Goal: Task Accomplishment & Management: Use online tool/utility

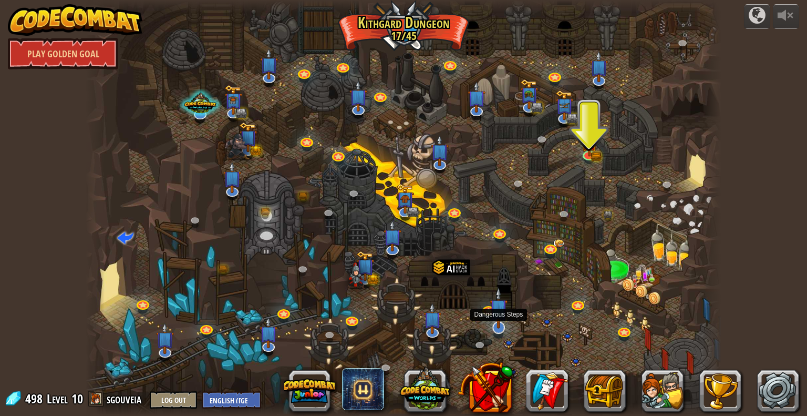
click at [495, 317] on img at bounding box center [499, 307] width 18 height 41
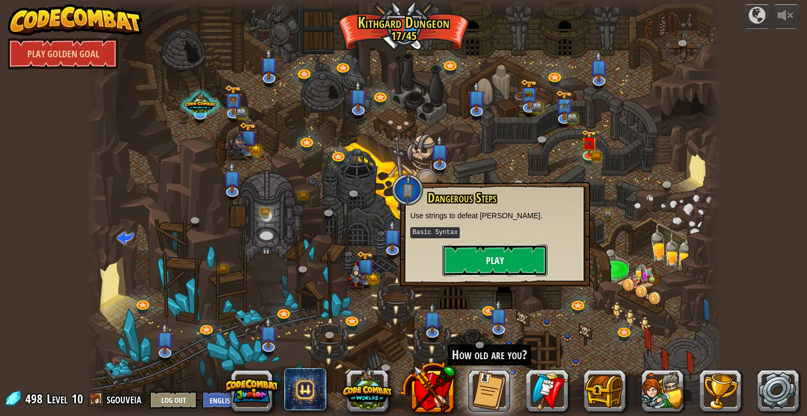
click at [494, 255] on button "Play" at bounding box center [494, 260] width 105 height 32
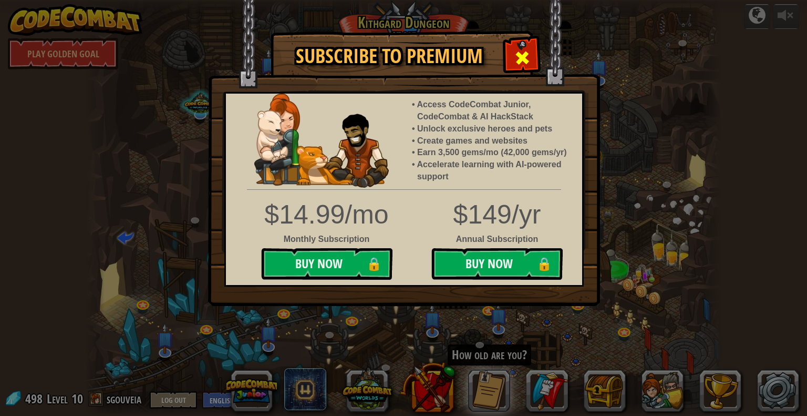
click at [532, 63] on div at bounding box center [521, 56] width 33 height 33
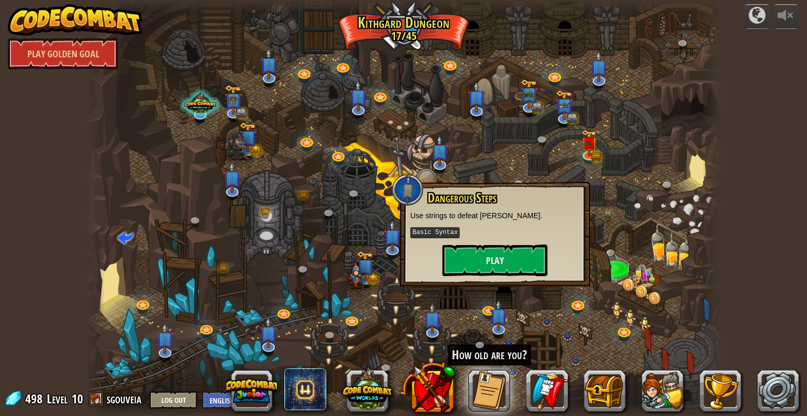
click at [562, 316] on div at bounding box center [404, 208] width 636 height 416
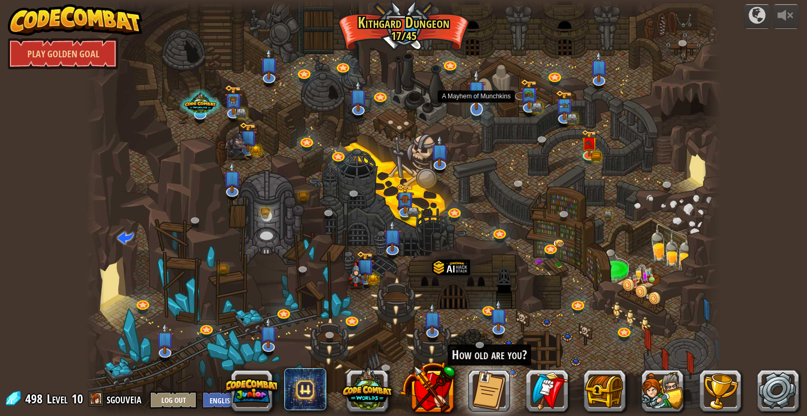
click at [469, 94] on img at bounding box center [477, 89] width 18 height 41
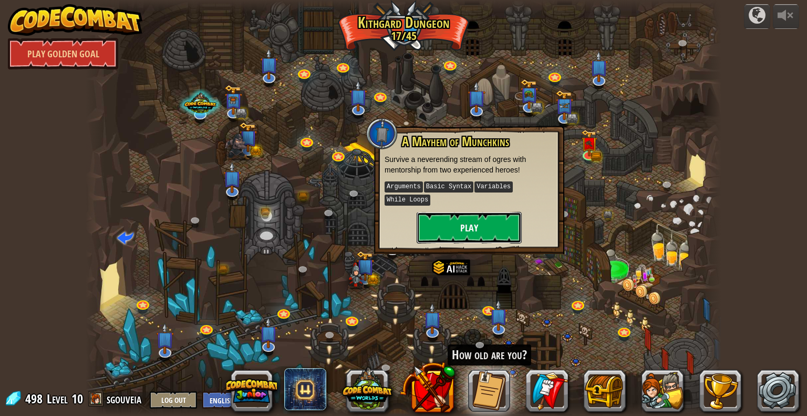
click at [459, 212] on button "Play" at bounding box center [469, 228] width 105 height 32
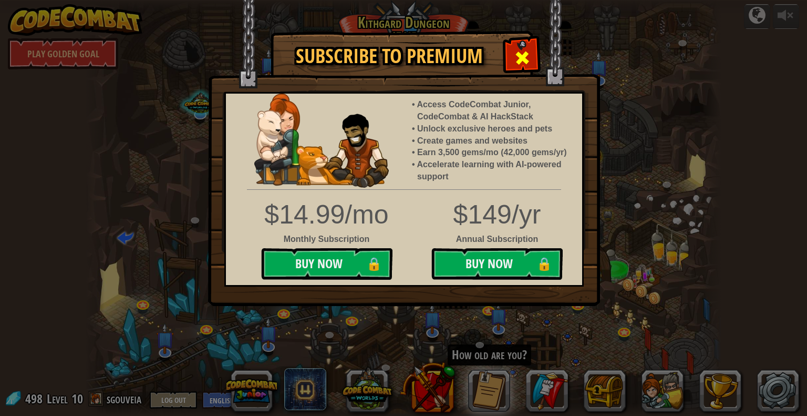
click at [522, 61] on span at bounding box center [522, 57] width 17 height 17
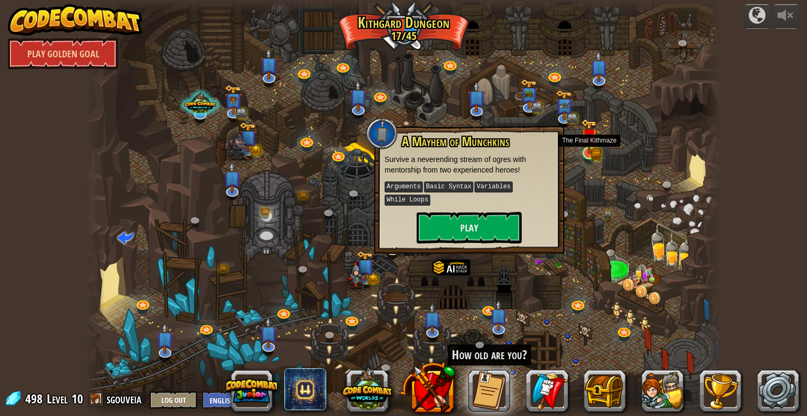
click at [590, 141] on img at bounding box center [588, 136] width 9 height 9
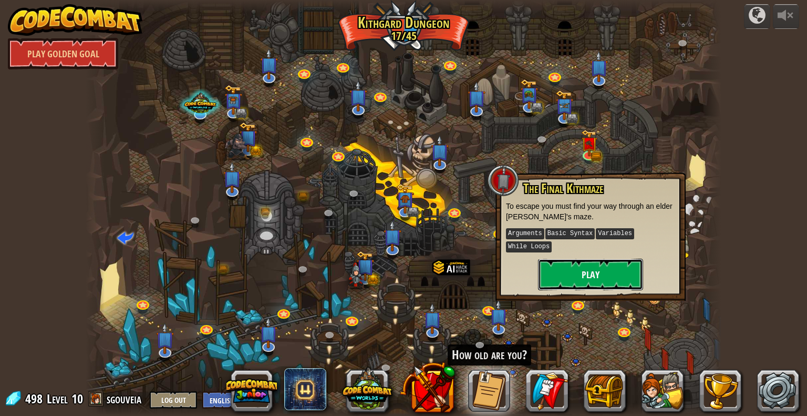
click at [577, 262] on button "Play" at bounding box center [590, 274] width 105 height 32
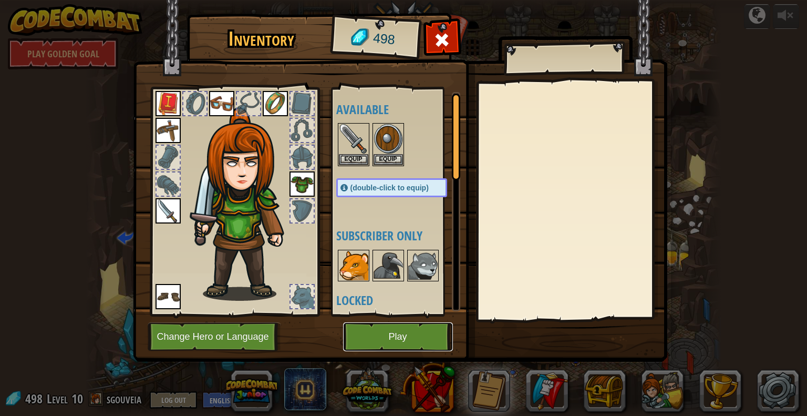
click at [385, 327] on button "Play" at bounding box center [398, 336] width 110 height 29
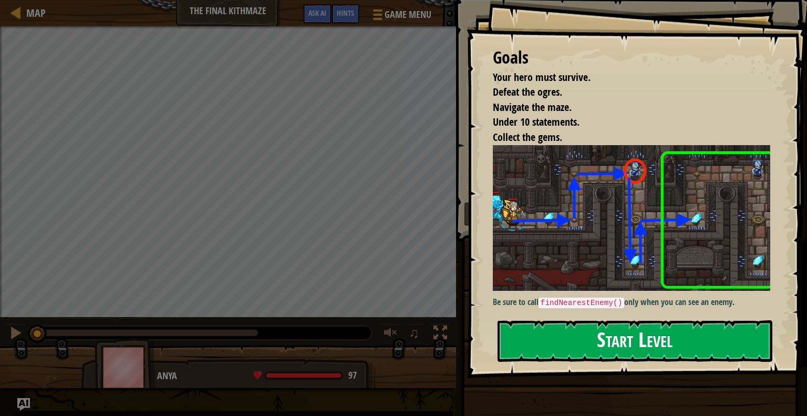
click at [615, 342] on button "Start Level" at bounding box center [634, 340] width 275 height 41
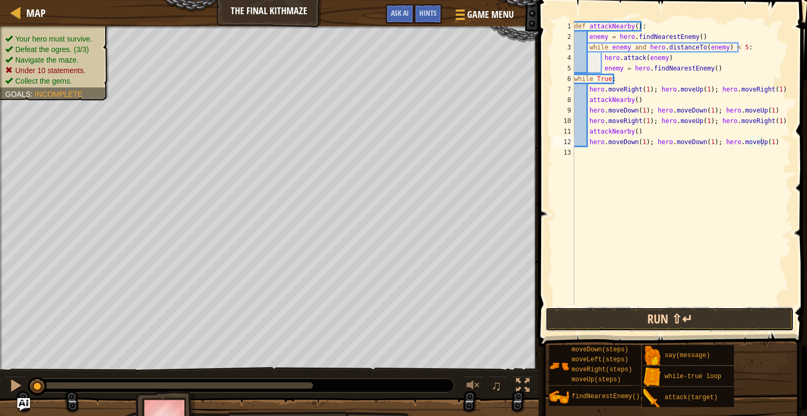
click at [635, 315] on button "Run ⇧↵" at bounding box center [669, 319] width 248 height 24
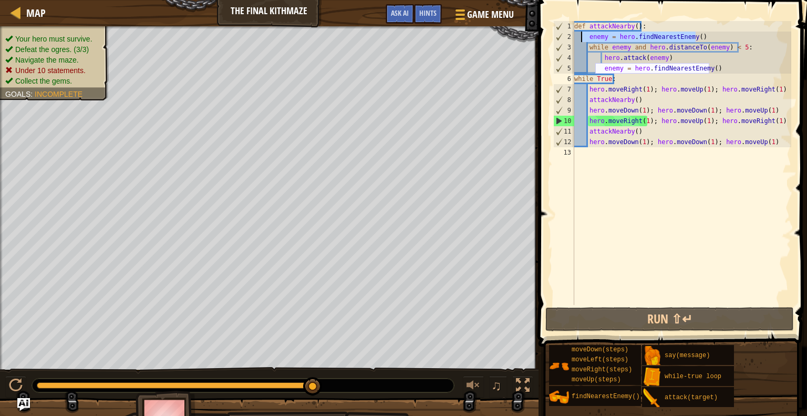
drag, startPoint x: 704, startPoint y: 33, endPoint x: 581, endPoint y: 37, distance: 123.0
click at [581, 37] on div "def attackNearby ( ) : enemy = hero . findNearestEnemy ( ) while enemy and hero…" at bounding box center [681, 173] width 219 height 305
type textarea "enemy = hero.findNearestEnemy()"
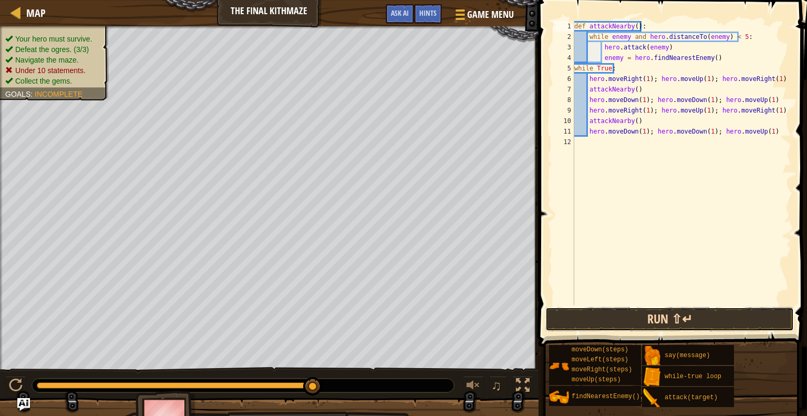
click at [610, 312] on button "Run ⇧↵" at bounding box center [669, 319] width 248 height 24
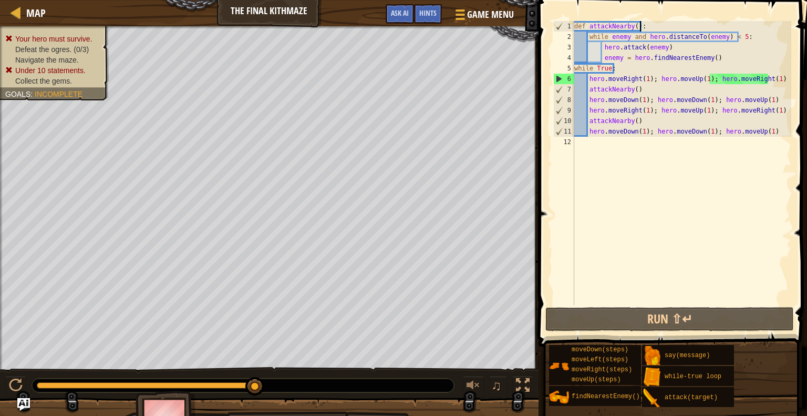
type textarea "def attackNearby():"
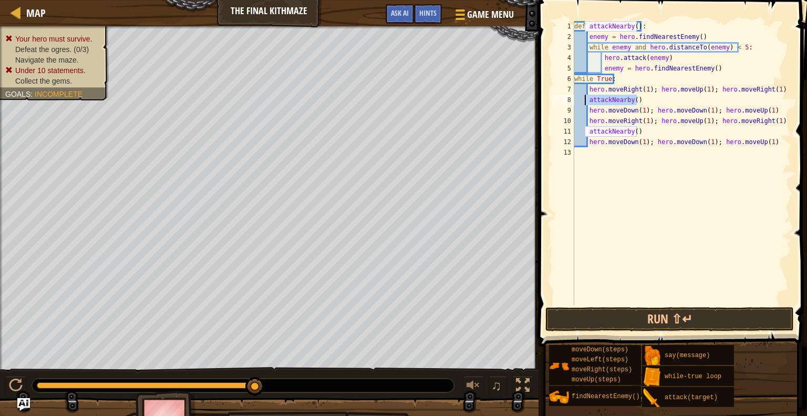
drag, startPoint x: 639, startPoint y: 98, endPoint x: 586, endPoint y: 101, distance: 53.1
click at [586, 101] on div "def attackNearby ( ) : enemy = hero . findNearestEnemy ( ) while enemy and hero…" at bounding box center [681, 173] width 219 height 305
click at [708, 65] on div "def attackNearby ( ) : enemy = hero . findNearestEnemy ( ) while enemy and hero…" at bounding box center [681, 173] width 219 height 305
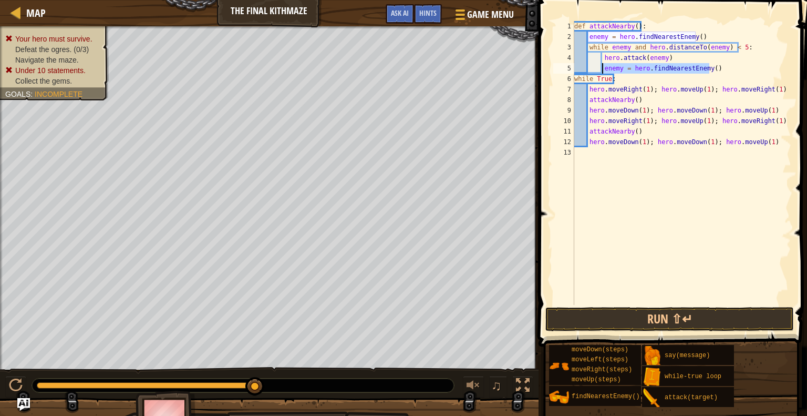
drag, startPoint x: 713, startPoint y: 67, endPoint x: 602, endPoint y: 67, distance: 110.8
click at [602, 67] on div "def attackNearby ( ) : enemy = hero . findNearestEnemy ( ) while enemy and hero…" at bounding box center [681, 173] width 219 height 305
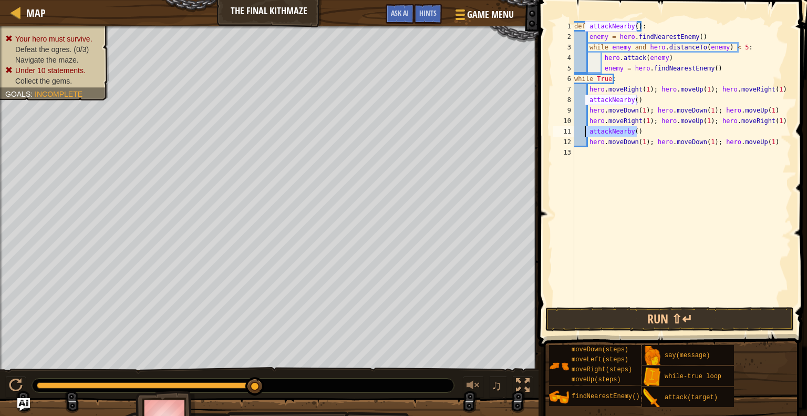
drag, startPoint x: 637, startPoint y: 130, endPoint x: 585, endPoint y: 130, distance: 52.5
click at [585, 130] on div "def attackNearby ( ) : enemy = hero . findNearestEnemy ( ) while enemy and hero…" at bounding box center [681, 173] width 219 height 305
paste textarea "enemy = hero.findNearestEnem"
type textarea "enemy = hero.findNearestEnemy()"
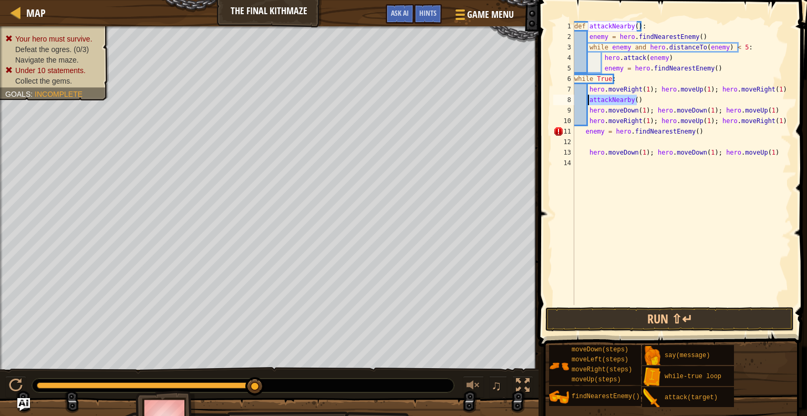
drag, startPoint x: 641, startPoint y: 100, endPoint x: 587, endPoint y: 100, distance: 53.6
click at [587, 100] on div "def attackNearby ( ) : enemy = hero . findNearestEnemy ( ) while enemy and hero…" at bounding box center [681, 173] width 219 height 305
type textarea "attackNearby()"
click at [594, 138] on div "def attackNearby ( ) : enemy = hero . findNearestEnemy ( ) while enemy and hero…" at bounding box center [681, 173] width 219 height 305
paste textarea "attackNearby()"
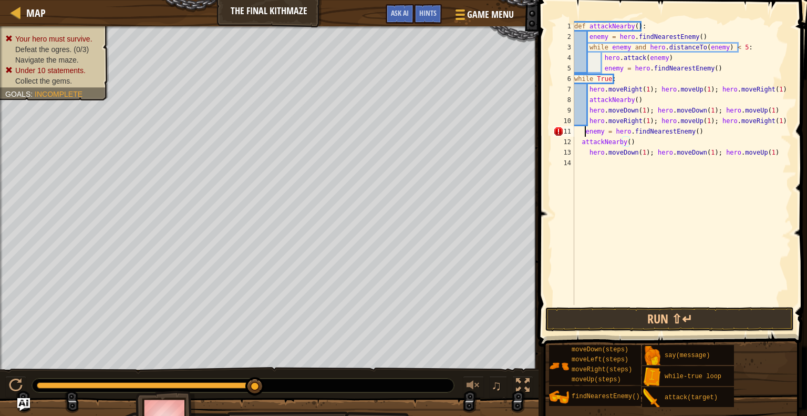
click at [584, 131] on div "def attackNearby ( ) : enemy = hero . findNearestEnemy ( ) while enemy and hero…" at bounding box center [681, 173] width 219 height 305
click at [582, 140] on div "def attackNearby ( ) : enemy = hero . findNearestEnemy ( ) while enemy and hero…" at bounding box center [681, 173] width 219 height 305
click at [578, 130] on div "def attackNearby ( ) : enemy = hero . findNearestEnemy ( ) while enemy and hero…" at bounding box center [681, 173] width 219 height 305
click at [575, 143] on div "def attackNearby ( ) : enemy = hero . findNearestEnemy ( ) while enemy and hero…" at bounding box center [681, 173] width 219 height 305
type textarea "attackNearby()"
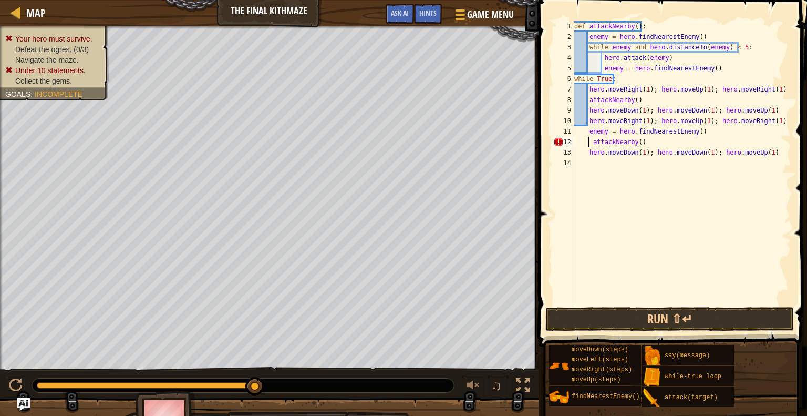
click at [598, 253] on div "def attackNearby ( ) : enemy = hero . findNearestEnemy ( ) while enemy and hero…" at bounding box center [681, 173] width 219 height 305
click at [591, 143] on div "def attackNearby ( ) : enemy = hero . findNearestEnemy ( ) while enemy and hero…" at bounding box center [681, 173] width 219 height 305
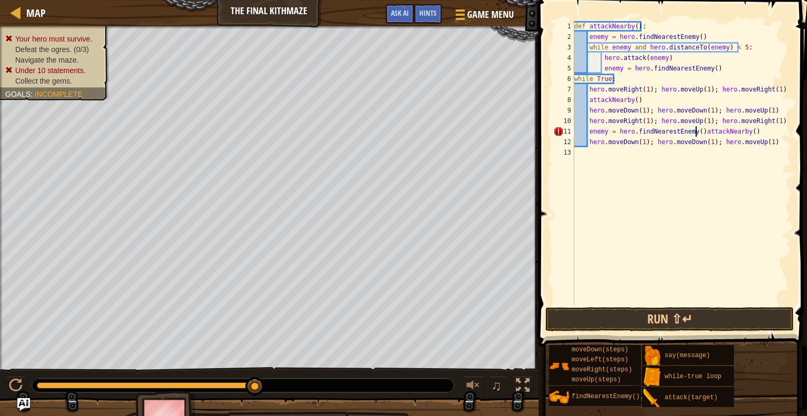
type textarea "attackNearby()"
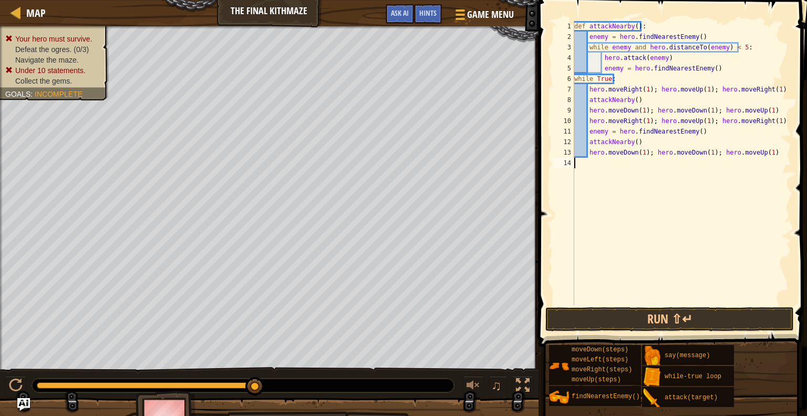
click at [609, 250] on div "def attackNearby ( ) : enemy = hero . findNearestEnemy ( ) while enemy and hero…" at bounding box center [681, 173] width 219 height 305
click at [651, 315] on button "Run ⇧↵" at bounding box center [669, 319] width 248 height 24
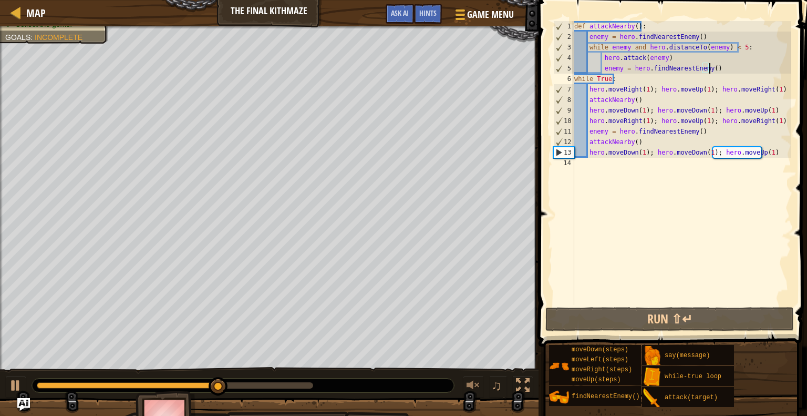
click at [719, 69] on div "def attackNearby ( ) : enemy = hero . findNearestEnemy ( ) while enemy and hero…" at bounding box center [681, 173] width 219 height 305
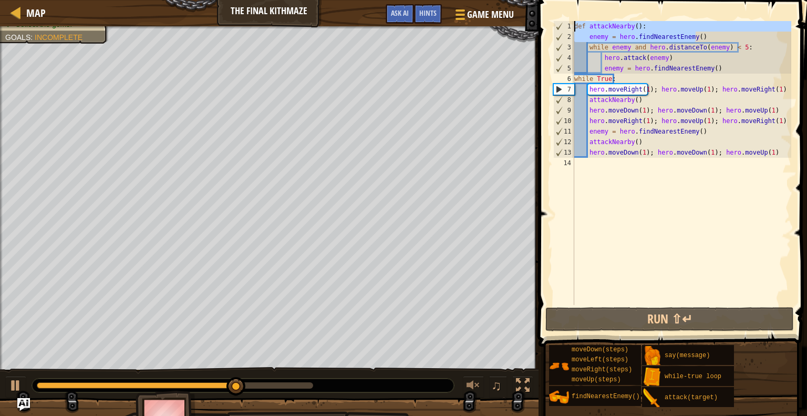
drag, startPoint x: 712, startPoint y: 35, endPoint x: 556, endPoint y: 18, distance: 157.4
click at [556, 18] on div "enemy = hero.findNearestEnemy() 1 2 3 4 5 6 7 8 9 10 11 12 13 14 def attackNear…" at bounding box center [671, 193] width 272 height 377
type textarea "def attackNearby(): enemy = hero.findNearestEnemy()"
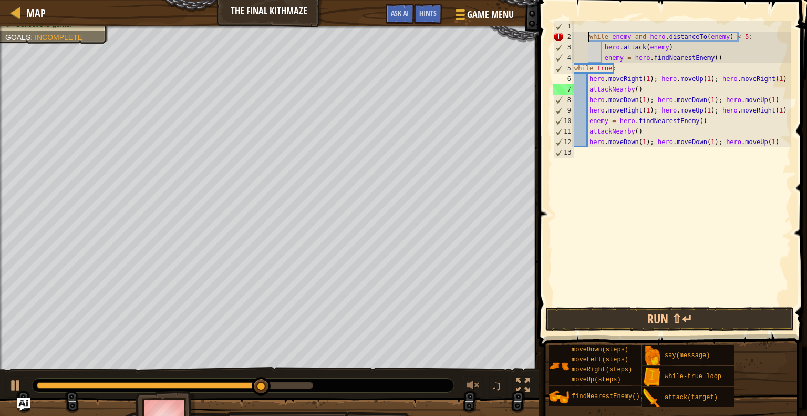
click at [586, 37] on div "while enemy and hero . distanceTo ( enemy ) < 5 : hero . attack ( enemy ) enemy…" at bounding box center [681, 173] width 219 height 305
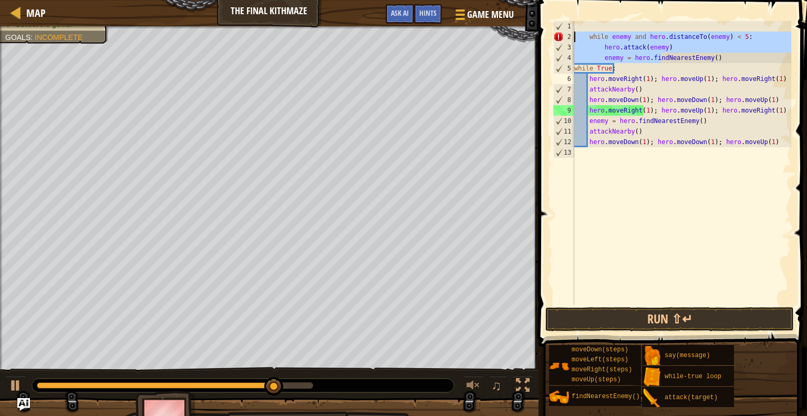
drag, startPoint x: 660, startPoint y: 57, endPoint x: 538, endPoint y: 32, distance: 123.9
click at [538, 32] on div "while enemy and hero.distanceTo(enemy) < 5: 1 2 3 4 5 6 7 8 9 10 11 12 13 while…" at bounding box center [671, 193] width 272 height 377
type textarea "NearestEnemy()"
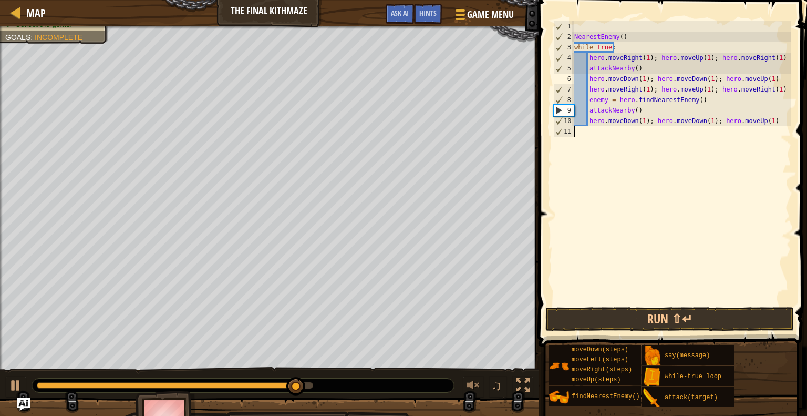
click at [599, 225] on div "NearestEnemy ( ) while True : hero . moveRight ( 1 ) ; hero . moveUp ( 1 ) ; he…" at bounding box center [681, 173] width 219 height 305
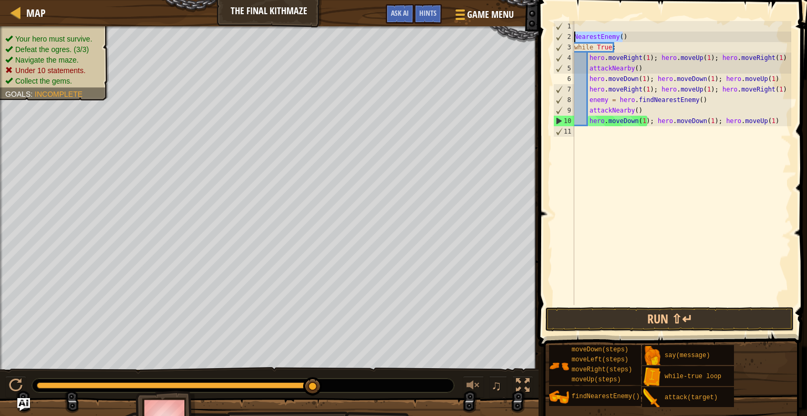
drag, startPoint x: 628, startPoint y: 36, endPoint x: 555, endPoint y: 38, distance: 73.6
click at [555, 38] on div "1 2 3 4 5 6 7 8 9 10 11 NearestEnemy ( ) while True : hero . moveRight ( 1 ) ; …" at bounding box center [671, 163] width 240 height 284
type textarea "NearestEnemy()"
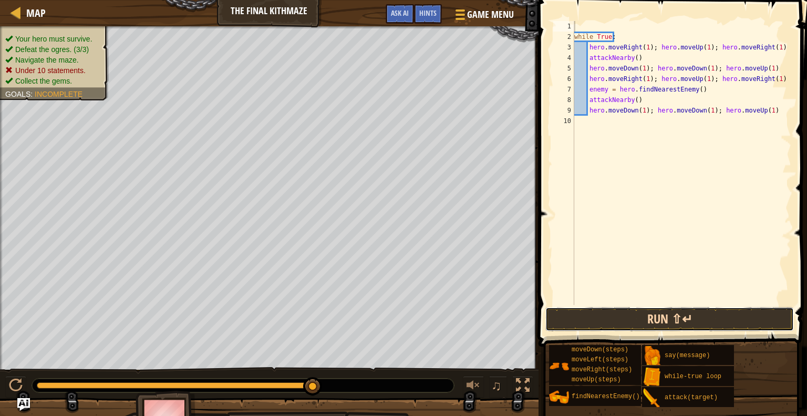
click at [679, 319] on button "Run ⇧↵" at bounding box center [669, 319] width 248 height 24
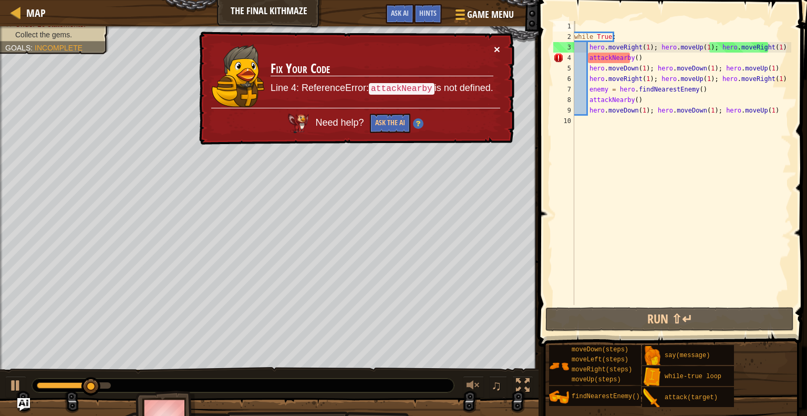
click at [495, 44] on button "×" at bounding box center [497, 49] width 6 height 11
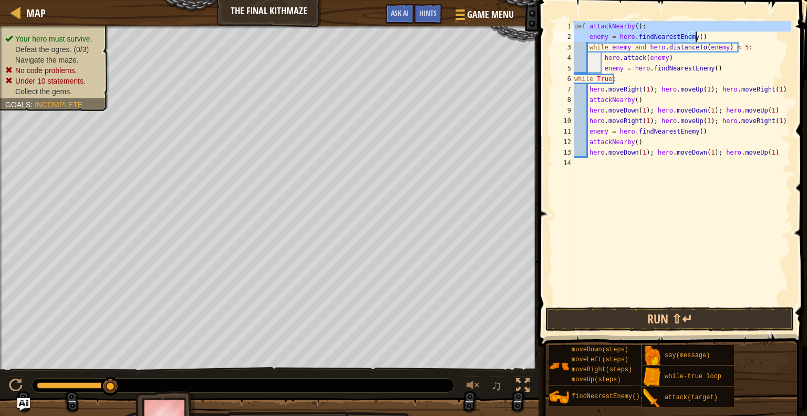
click at [706, 67] on div "def attackNearby ( ) : enemy = hero . findNearestEnemy ( ) while enemy and hero…" at bounding box center [681, 173] width 219 height 305
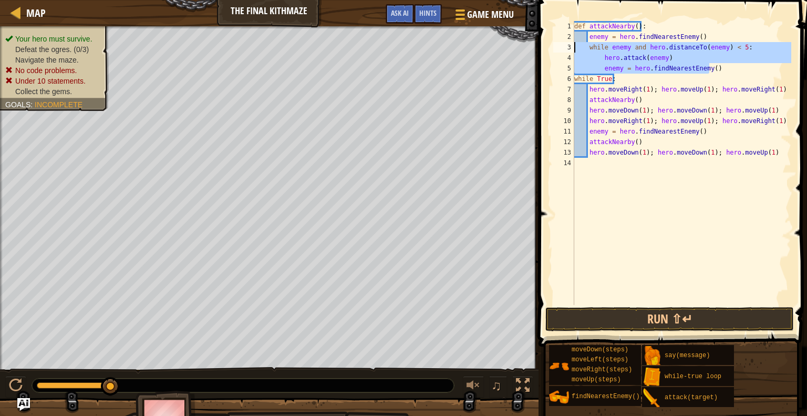
drag, startPoint x: 723, startPoint y: 67, endPoint x: 561, endPoint y: 48, distance: 163.0
click at [561, 48] on div "enemy = hero.findNearestEnemy() 1 2 3 4 5 6 7 8 9 10 11 12 13 14 def attackNear…" at bounding box center [671, 163] width 240 height 284
type textarea "while enemy and hero.distanceTo(enemy) < 5: hero.attack(enemy)"
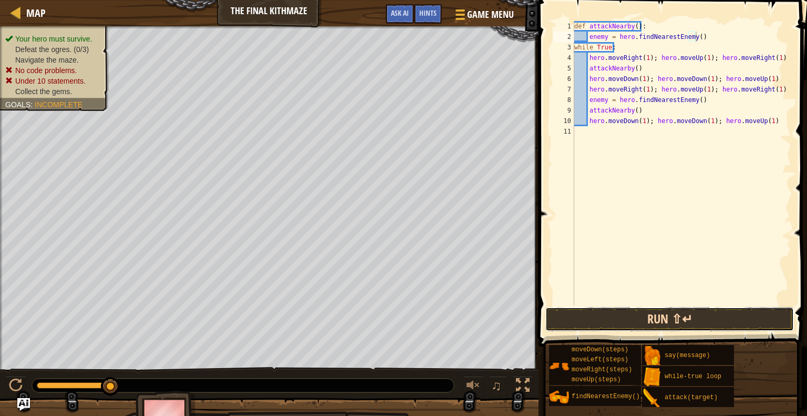
click at [643, 317] on button "Run ⇧↵" at bounding box center [669, 319] width 248 height 24
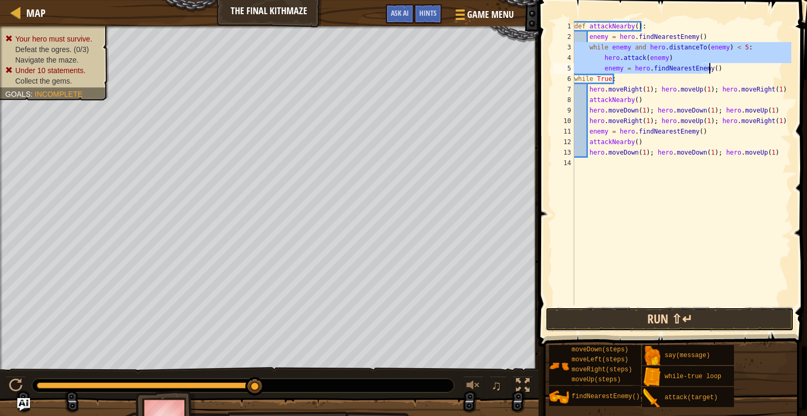
click at [609, 316] on button "Run ⇧↵" at bounding box center [669, 319] width 248 height 24
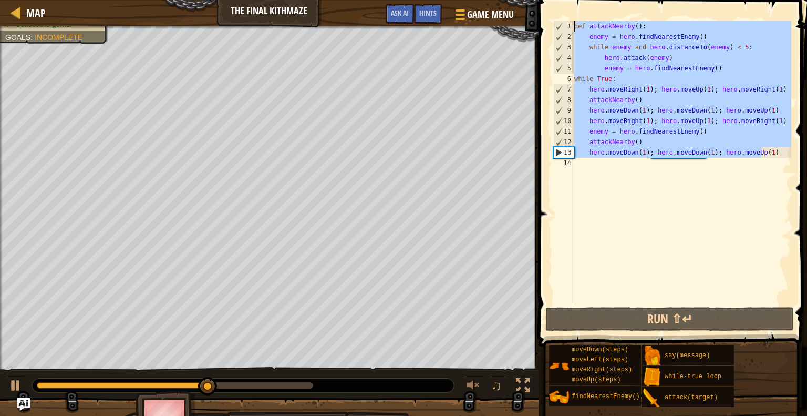
drag, startPoint x: 773, startPoint y: 155, endPoint x: 548, endPoint y: 4, distance: 271.4
click at [548, 5] on div "enemy = hero.findNearestEnemy() 1 2 3 4 5 6 7 8 9 10 11 12 13 14 def attackNear…" at bounding box center [671, 193] width 272 height 377
type textarea "def attackNearby(): enemy = hero.findNearestEnemy()"
paste textarea
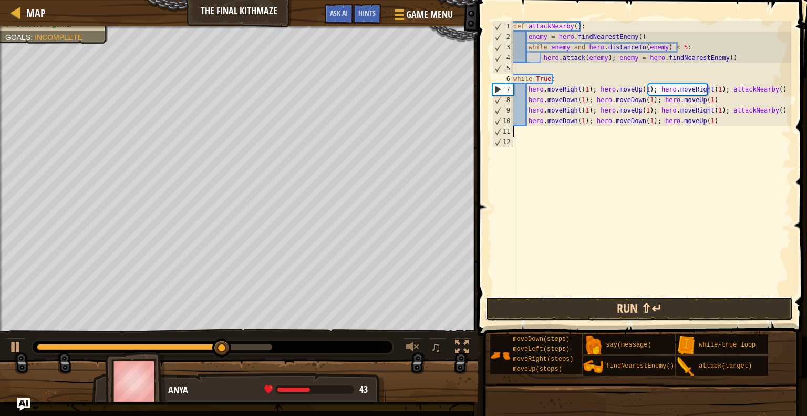
click at [605, 306] on button "Run ⇧↵" at bounding box center [638, 308] width 307 height 24
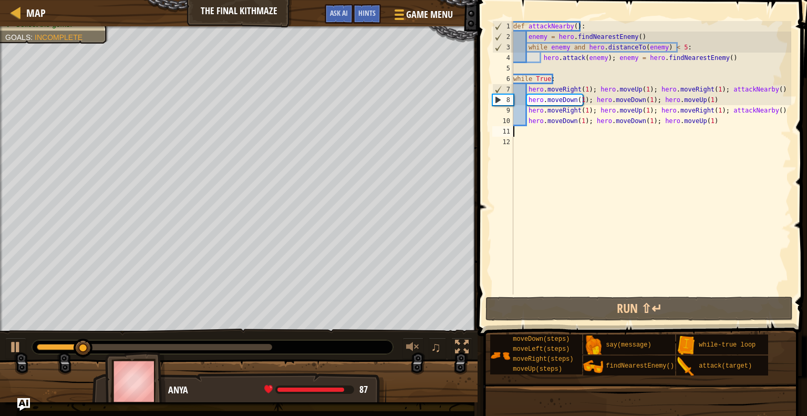
click at [514, 70] on div "def attackNearby ( ) : enemy = hero . findNearestEnemy ( ) while enemy and hero…" at bounding box center [651, 168] width 280 height 294
type textarea "hero.attack(enemy); enemy = hero.findNearestEnemy()"
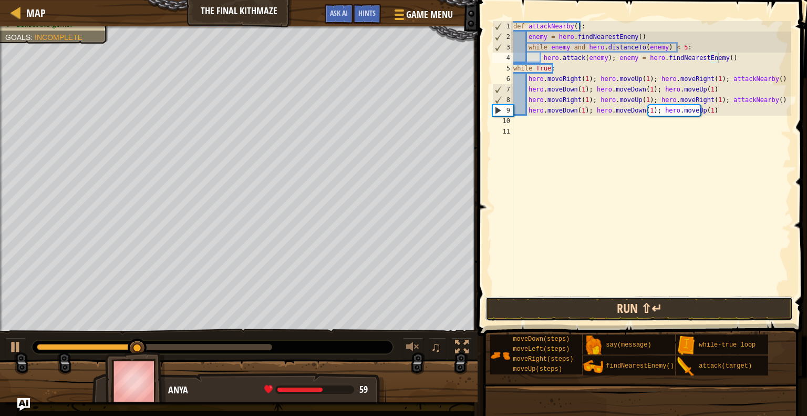
click at [588, 306] on button "Run ⇧↵" at bounding box center [638, 308] width 307 height 24
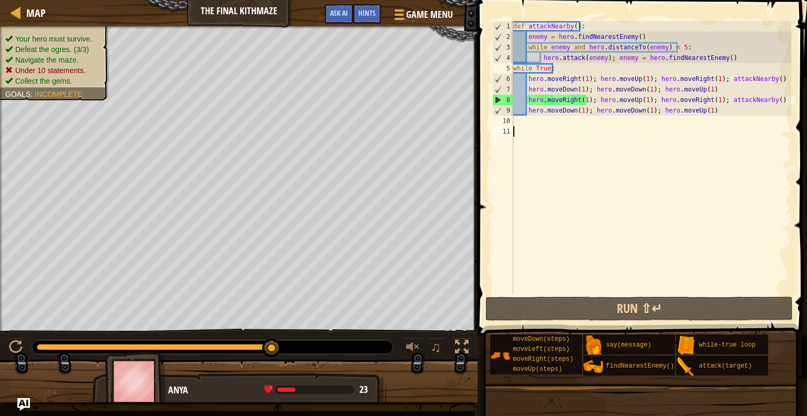
click at [627, 146] on div "def attackNearby ( ) : enemy = hero . findNearestEnemy ( ) while enemy and hero…" at bounding box center [651, 168] width 280 height 294
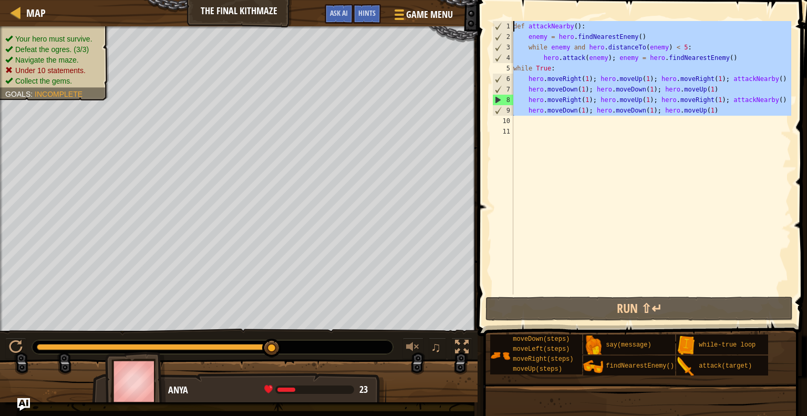
drag, startPoint x: 526, startPoint y: 119, endPoint x: 504, endPoint y: 12, distance: 110.0
click at [504, 12] on div "1 2 3 4 5 6 7 8 9 10 11 def attackNearby ( ) : enemy = hero . findNearestEnemy …" at bounding box center [640, 188] width 333 height 367
type textarea "def attackNearby(): enemy = hero.findNearestEnemy()"
paste textarea
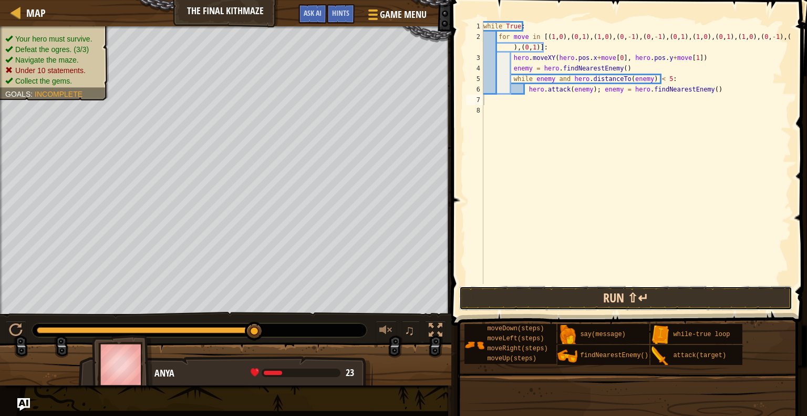
click at [511, 300] on button "Run ⇧↵" at bounding box center [625, 298] width 333 height 24
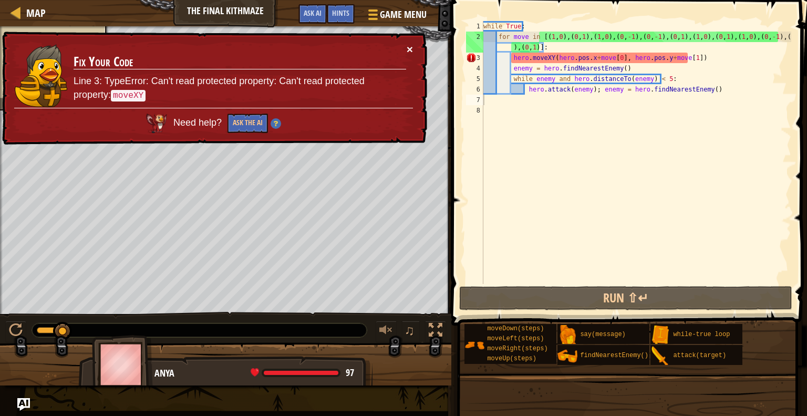
click at [411, 48] on button "×" at bounding box center [410, 49] width 6 height 11
click at [497, 101] on div "while True : for move in [( 1 , 0 ) , ( 0 , 1 ) , ( 1 , 0 ) , ( 0 , - 1 ) , ( 0…" at bounding box center [636, 163] width 310 height 284
click at [413, 46] on div "× Fix Your Code Line 3: TypeError: Can't read protected property: Can't read pr…" at bounding box center [213, 88] width 429 height 120
click at [619, 50] on div "while True : for move in [( 1 , 0 ) , ( 0 , 1 ) , ( 1 , 0 ) , ( 0 , - 1 ) , ( 0…" at bounding box center [636, 163] width 310 height 284
drag, startPoint x: 711, startPoint y: 59, endPoint x: 495, endPoint y: 59, distance: 216.4
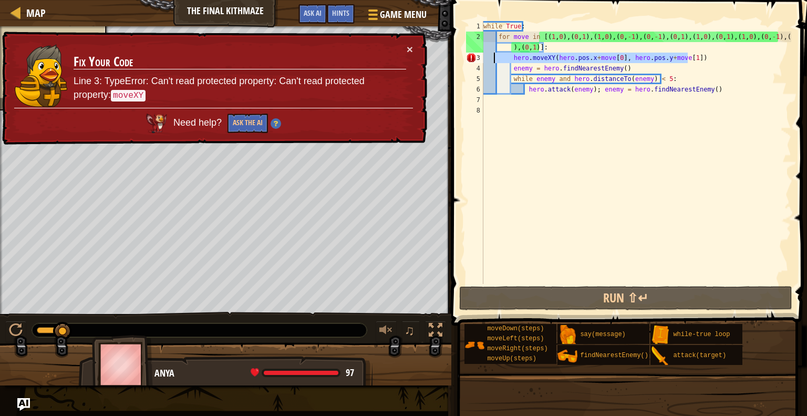
click at [495, 59] on div "while True : for move in [( 1 , 0 ) , ( 0 , 1 ) , ( 1 , 0 ) , ( 0 , - 1 ) , ( 0…" at bounding box center [636, 163] width 310 height 284
type textarea "hero.moveXY(hero.pos.x+move[0], hero.pos.y+move[1])"
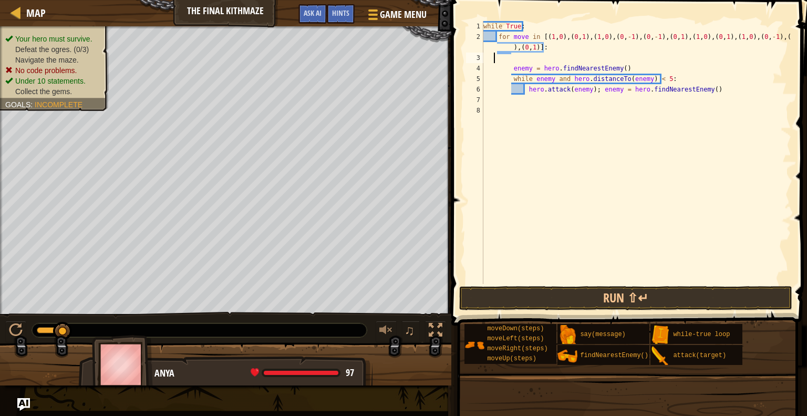
type textarea "h"
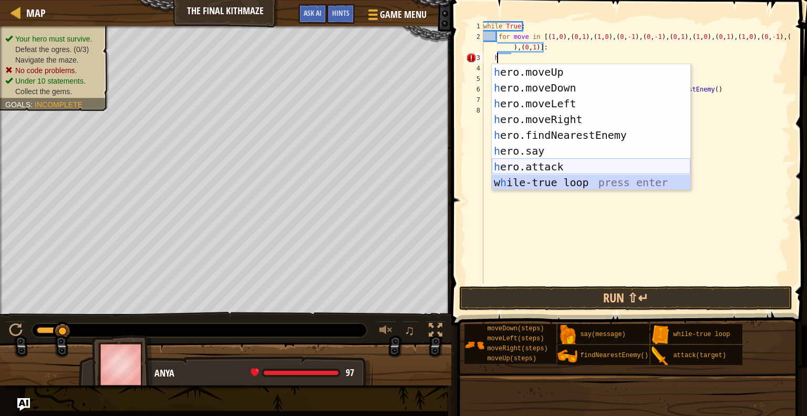
drag, startPoint x: 588, startPoint y: 184, endPoint x: 494, endPoint y: 160, distance: 97.2
click at [494, 160] on div "h ero.moveUp press enter h ero.moveDown press enter h ero.moveLeft press enter …" at bounding box center [591, 143] width 199 height 158
